Goal: Information Seeking & Learning: Learn about a topic

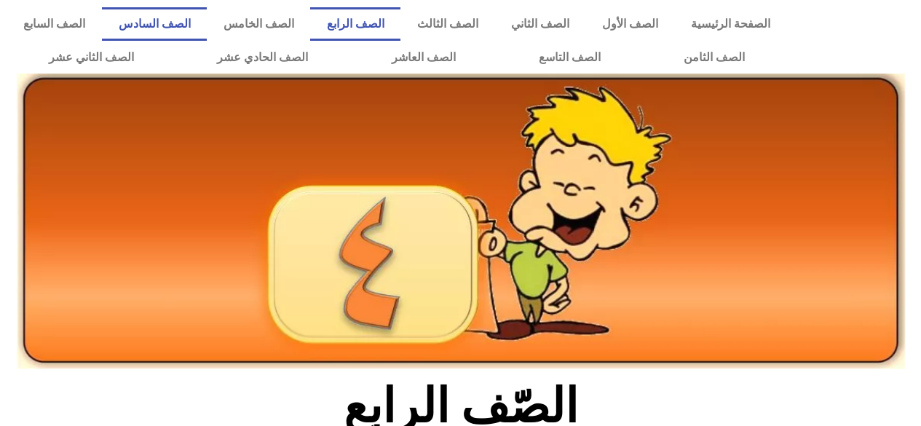
click at [207, 30] on link "الصف السادس" at bounding box center [154, 23] width 105 height 33
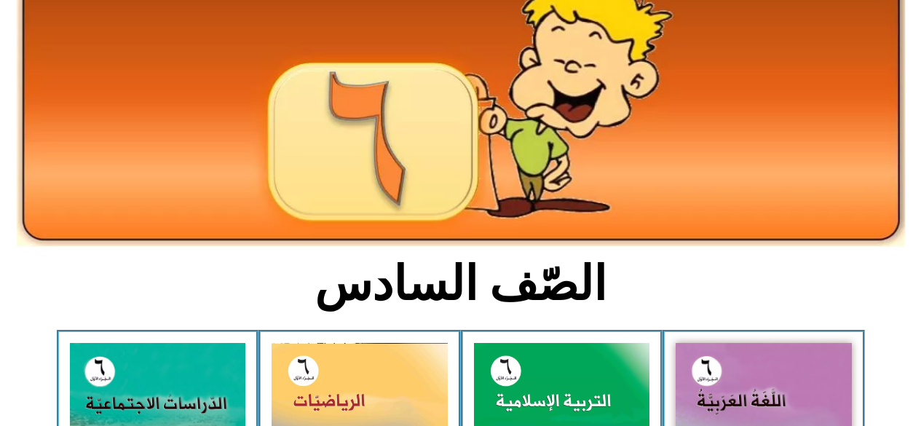
scroll to position [143, 0]
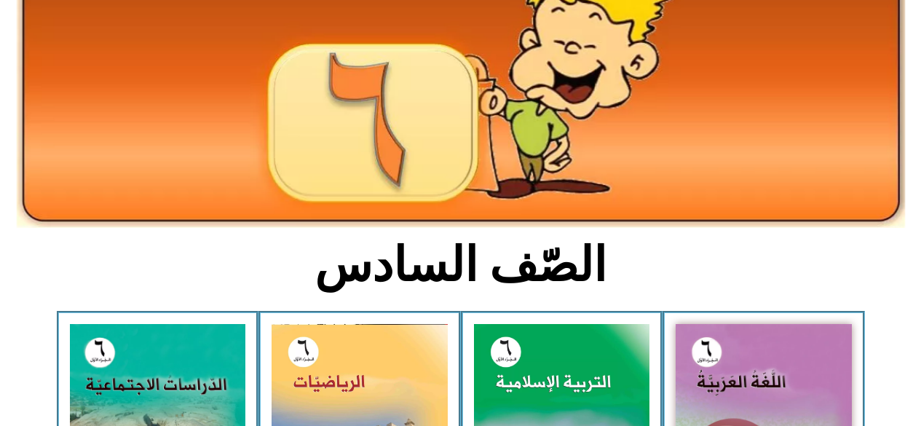
click at [735, 358] on img at bounding box center [763, 434] width 176 height 220
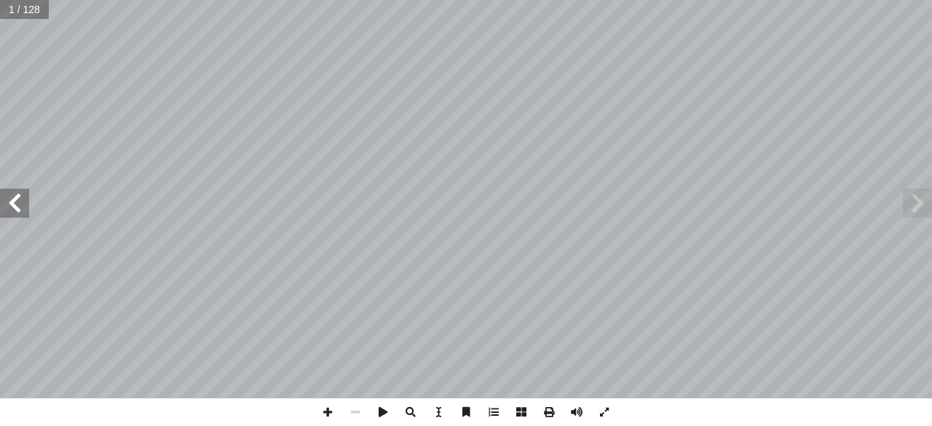
click at [33, 17] on input "text" at bounding box center [24, 9] width 49 height 19
type input "*"
click at [24, 12] on input "text" at bounding box center [28, 9] width 57 height 19
type input "**"
